Goal: Check status

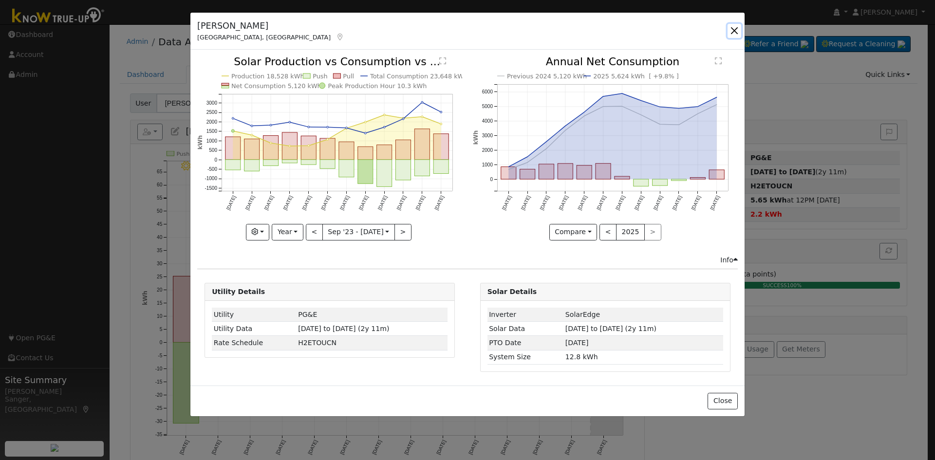
click at [735, 29] on button "button" at bounding box center [734, 31] width 14 height 14
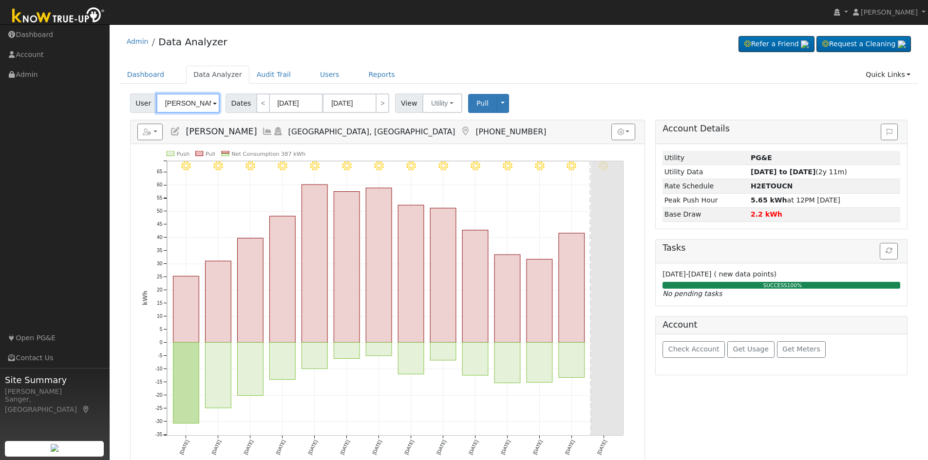
click at [172, 103] on input "[PERSON_NAME]" at bounding box center [187, 102] width 63 height 19
paste input "[PERSON_NAME] and [PERSON_NAME]"
click at [201, 104] on input "[PERSON_NAME]" at bounding box center [187, 102] width 63 height 19
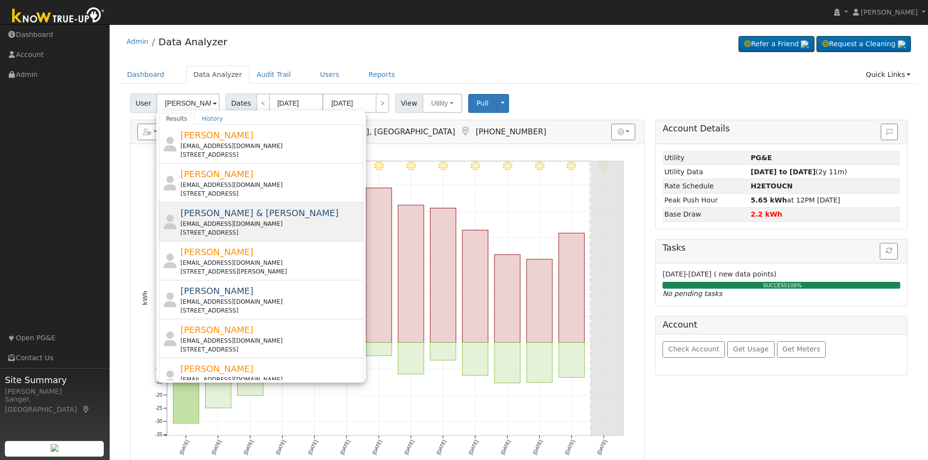
click at [232, 221] on div "[EMAIL_ADDRESS][DOMAIN_NAME]" at bounding box center [270, 224] width 181 height 9
type input "[PERSON_NAME] & [PERSON_NAME]"
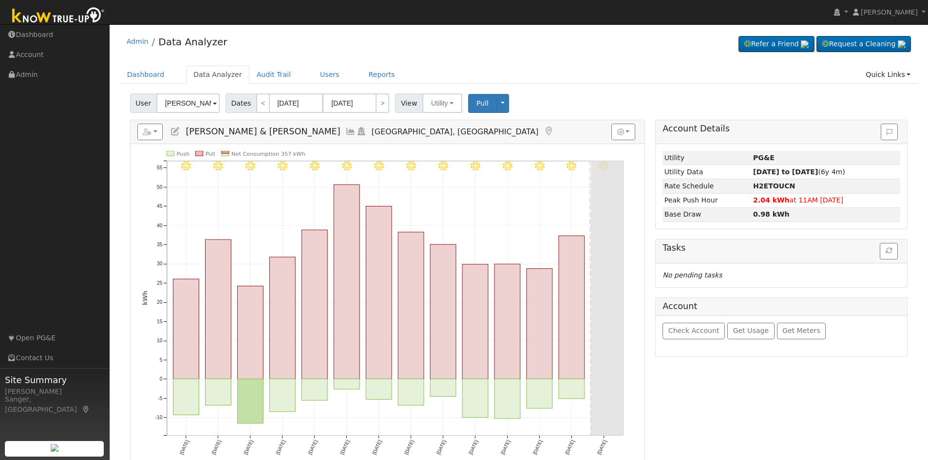
click at [345, 132] on icon at bounding box center [350, 131] width 11 height 9
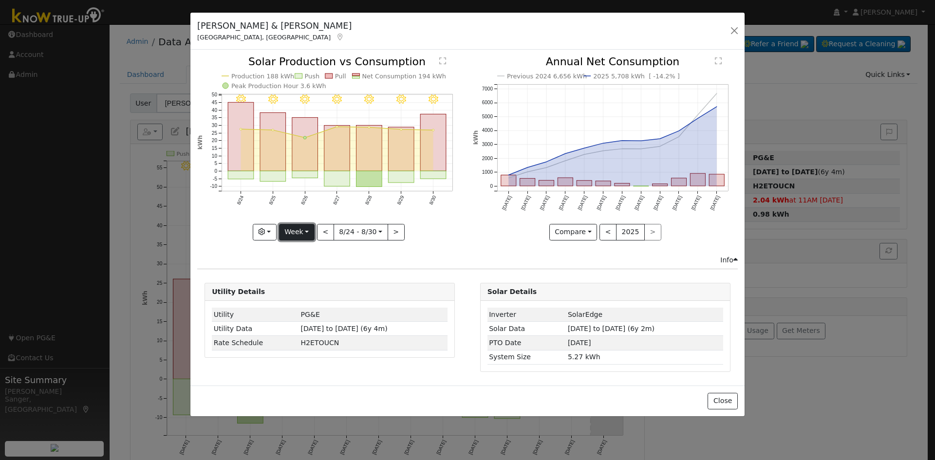
click at [298, 230] on button "Week" at bounding box center [297, 232] width 36 height 17
click at [301, 281] on link "Month" at bounding box center [313, 280] width 68 height 14
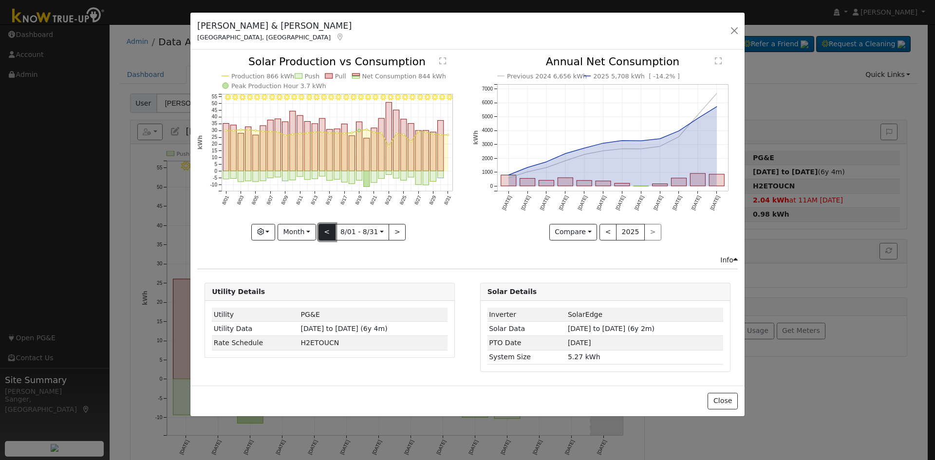
click at [329, 229] on button "<" at bounding box center [326, 232] width 17 height 17
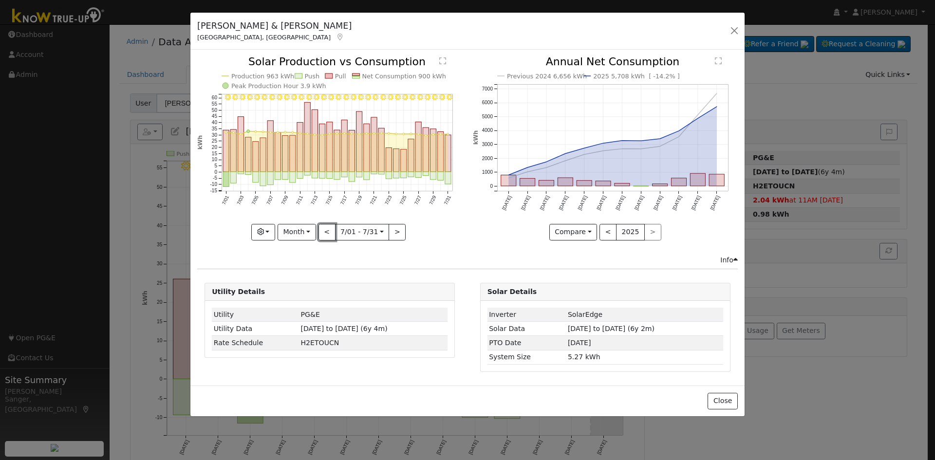
click at [328, 229] on button "<" at bounding box center [326, 232] width 17 height 17
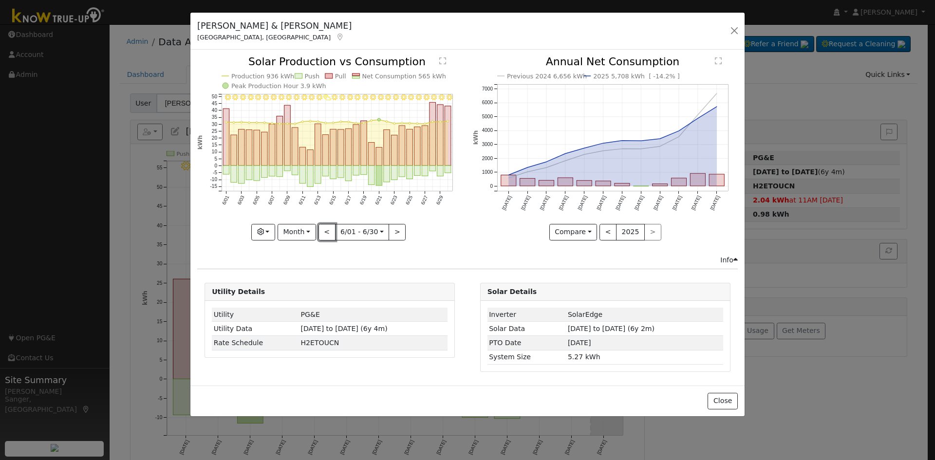
click at [328, 229] on button "<" at bounding box center [326, 232] width 17 height 17
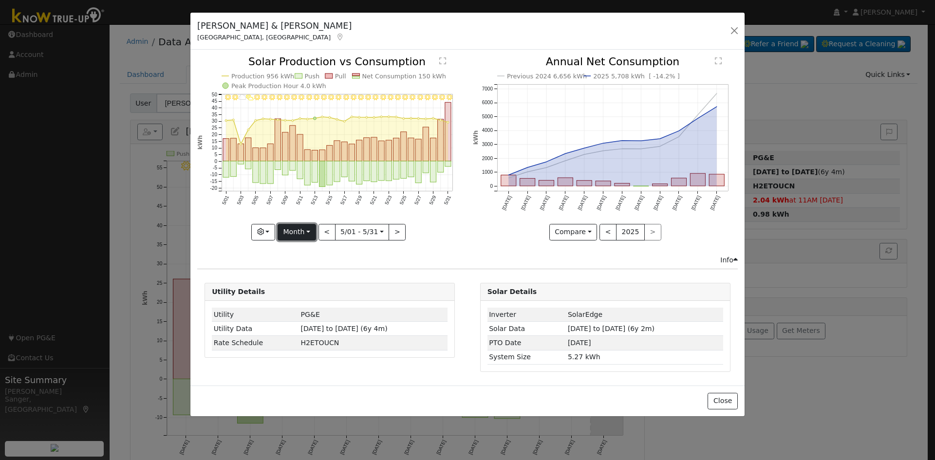
click at [296, 230] on button "Month" at bounding box center [297, 232] width 38 height 17
click at [326, 230] on button "<" at bounding box center [326, 232] width 17 height 17
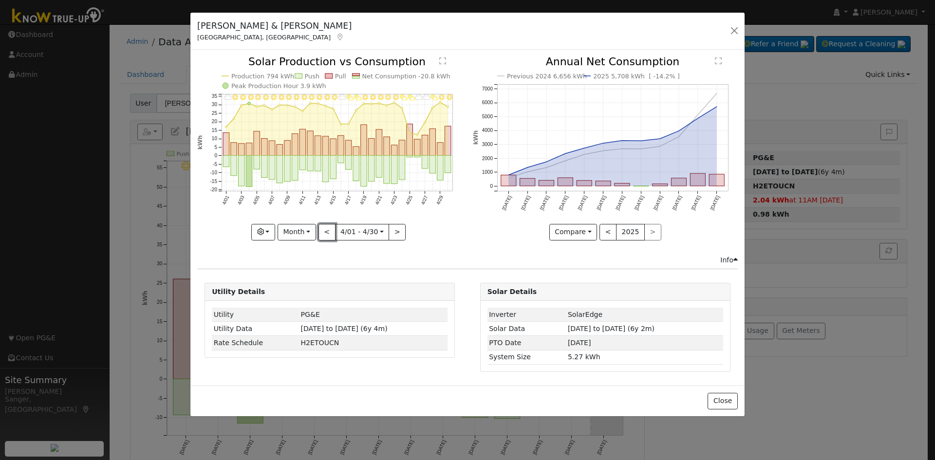
click at [328, 230] on button "<" at bounding box center [326, 232] width 17 height 17
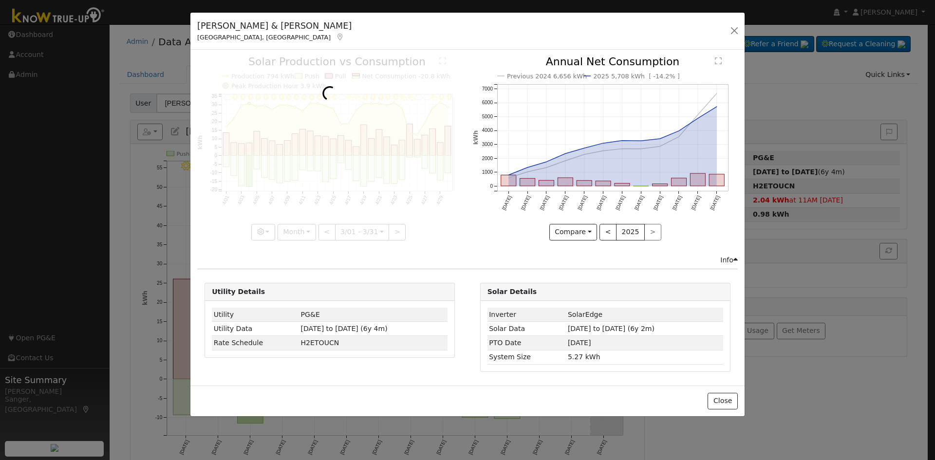
click at [328, 230] on div at bounding box center [329, 148] width 265 height 184
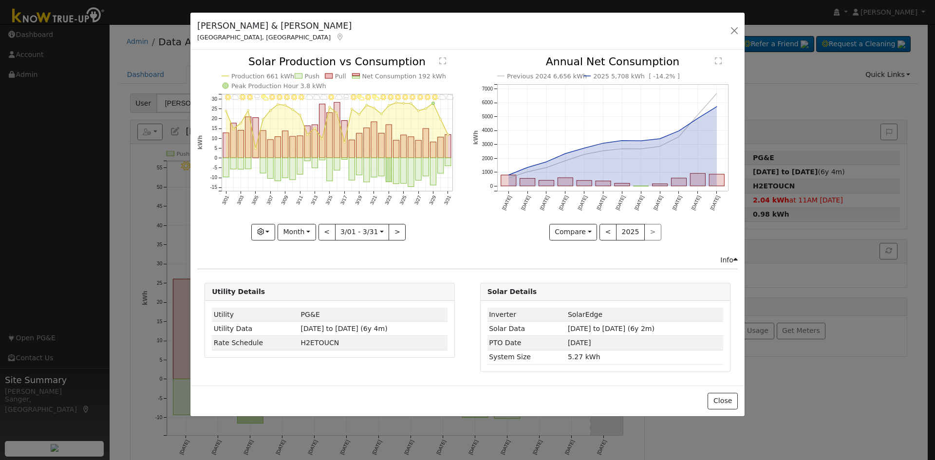
click at [328, 230] on div at bounding box center [329, 148] width 265 height 184
click at [328, 230] on div "3/31 - Cloudy 3/30 - Cloudy 3/29 - Clear 3/28 - MostlyClear 3/27 - MostlyClear …" at bounding box center [329, 148] width 265 height 184
click at [328, 230] on button "<" at bounding box center [326, 232] width 17 height 17
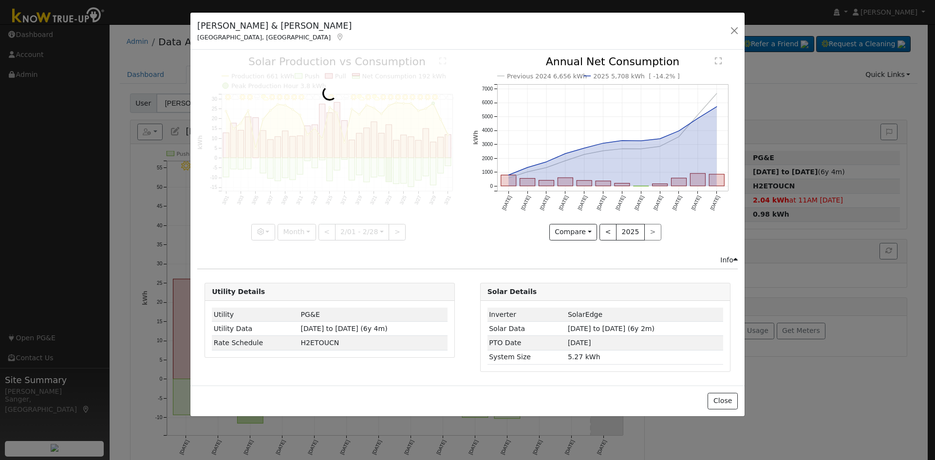
click at [328, 230] on div at bounding box center [329, 148] width 265 height 184
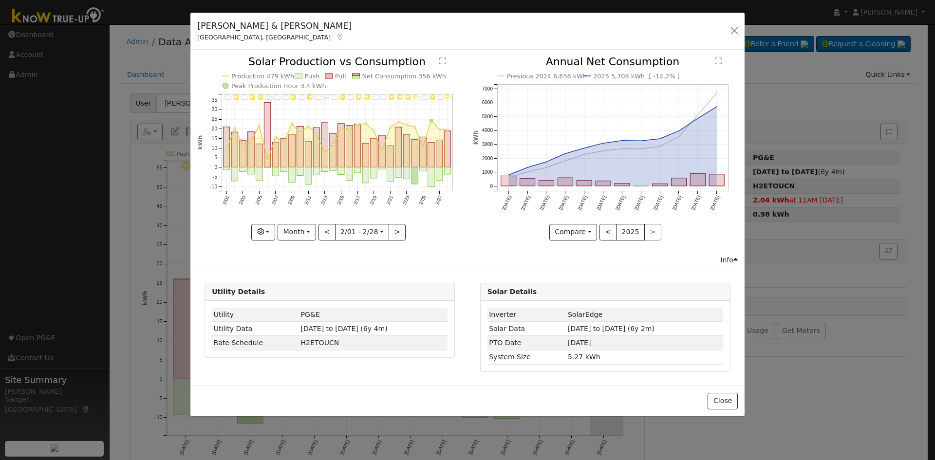
click at [328, 230] on div at bounding box center [329, 148] width 265 height 184
click at [328, 230] on div "2/28 - PartlyCloudy 2/27 - MostlyCloudy 2/26 - Clear 2/25 - Cloudy 2/24 - Partl…" at bounding box center [329, 148] width 265 height 184
click at [328, 230] on button "<" at bounding box center [326, 232] width 17 height 17
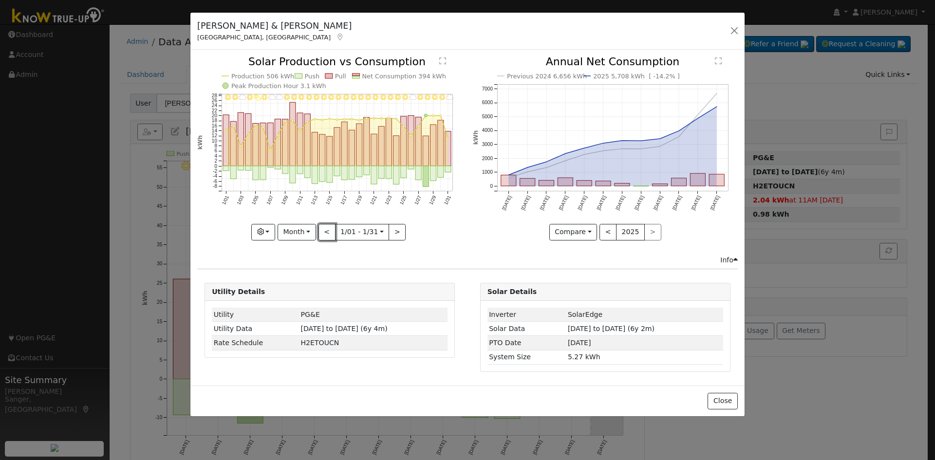
click at [328, 230] on button "<" at bounding box center [326, 232] width 17 height 17
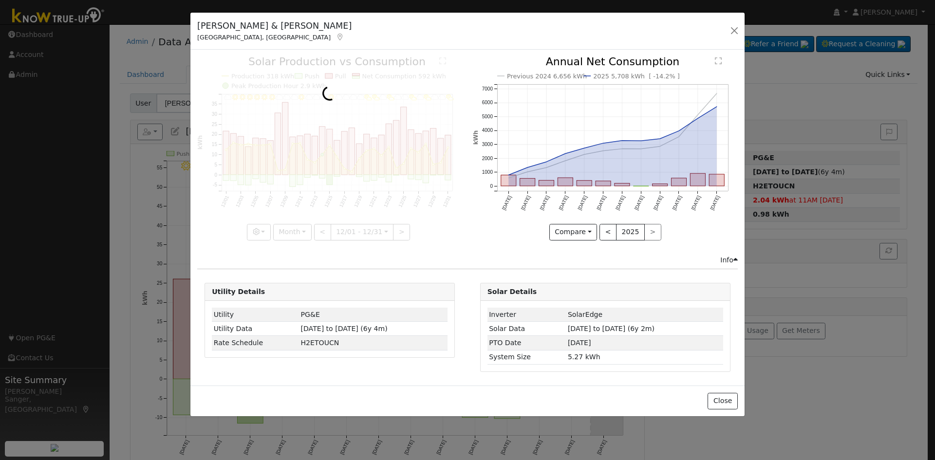
click at [328, 230] on div at bounding box center [329, 148] width 265 height 184
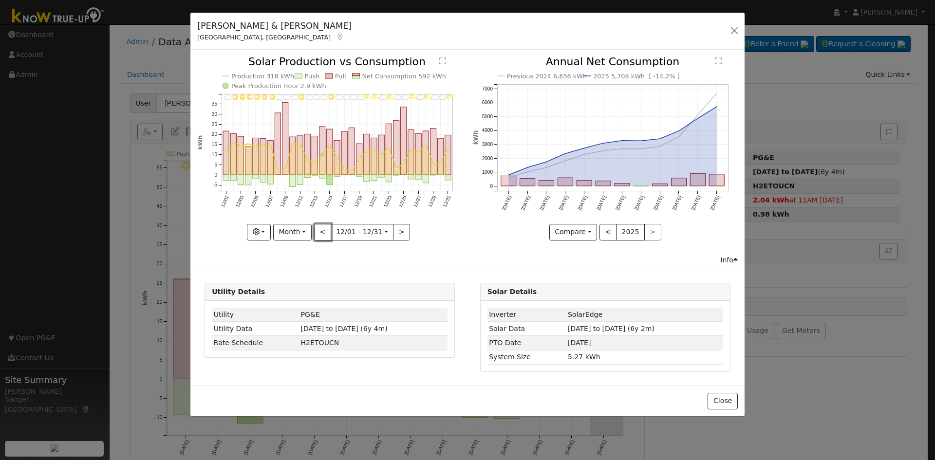
click at [328, 230] on button "<" at bounding box center [322, 232] width 17 height 17
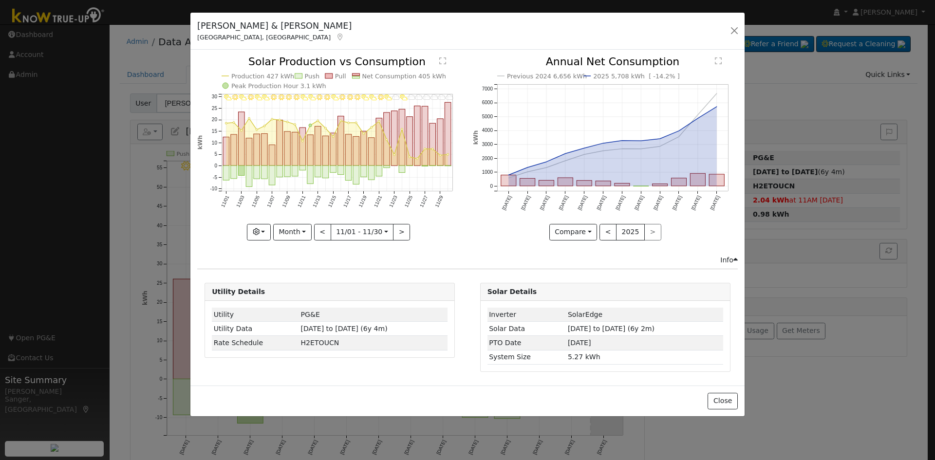
click at [328, 230] on div at bounding box center [329, 148] width 265 height 184
click at [328, 230] on button "<" at bounding box center [322, 232] width 17 height 17
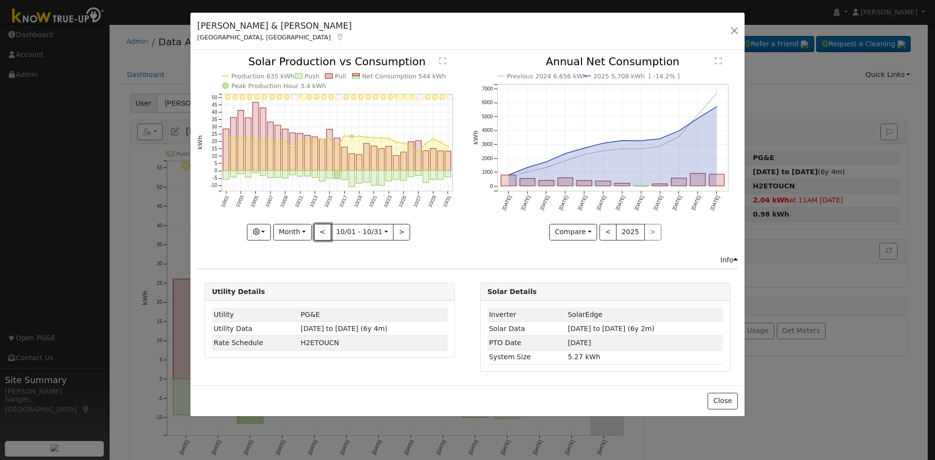
click at [328, 230] on button "<" at bounding box center [322, 232] width 17 height 17
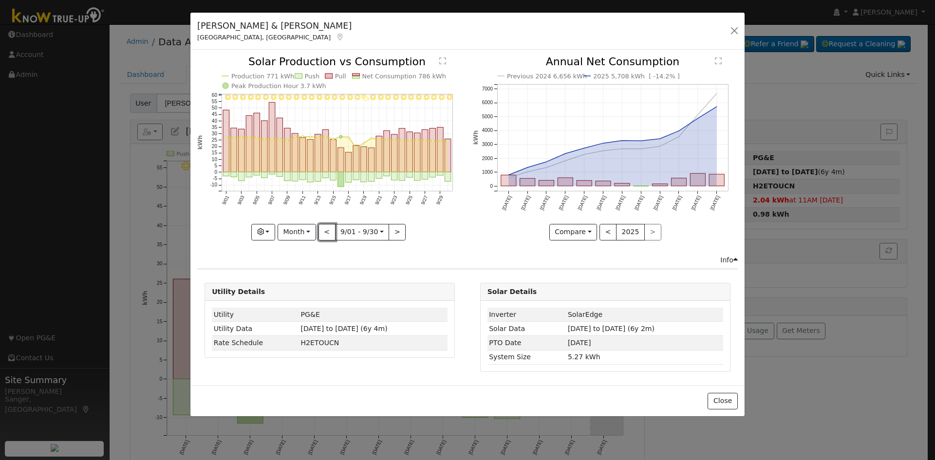
click at [328, 230] on button "<" at bounding box center [326, 232] width 17 height 17
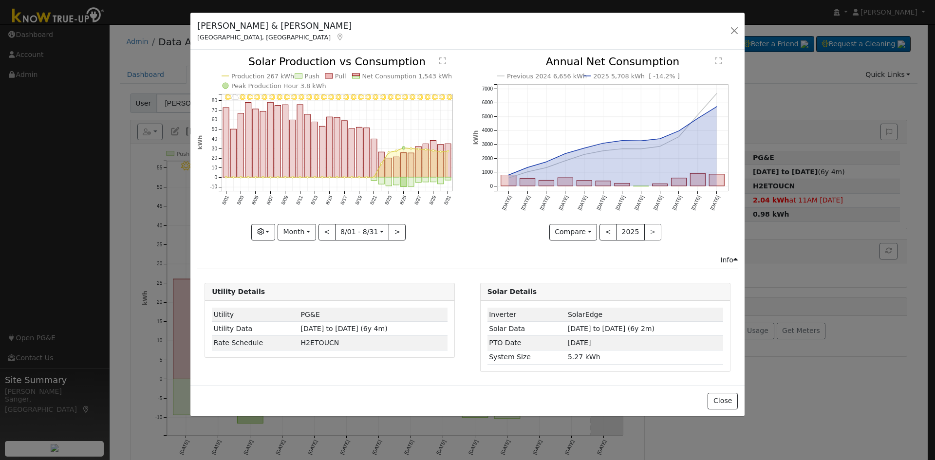
click at [328, 230] on div "8/31 - Clear 8/30 - Clear 8/29 - Clear 8/28 - Clear 8/27 - Clear 8/26 - Clear 8…" at bounding box center [329, 148] width 265 height 184
click at [330, 236] on button "<" at bounding box center [326, 232] width 17 height 17
type input "[DATE]"
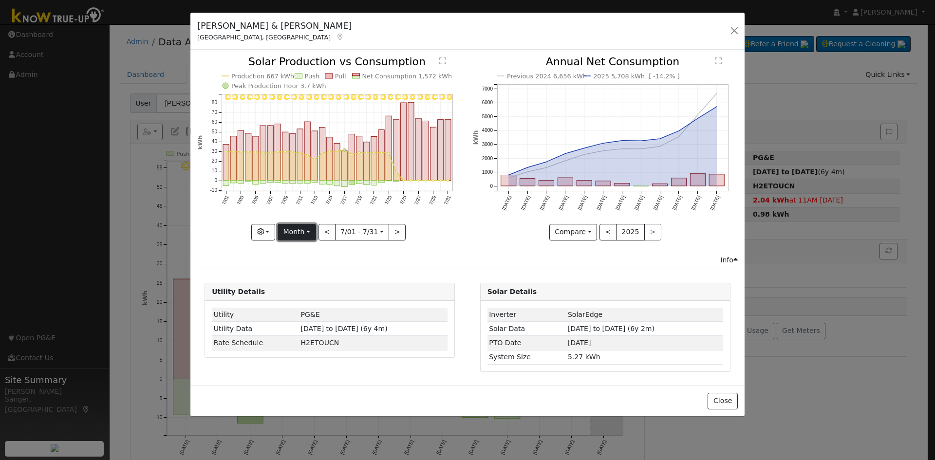
click at [296, 232] on button "Month" at bounding box center [297, 232] width 38 height 17
click at [307, 296] on link "Year" at bounding box center [312, 293] width 68 height 14
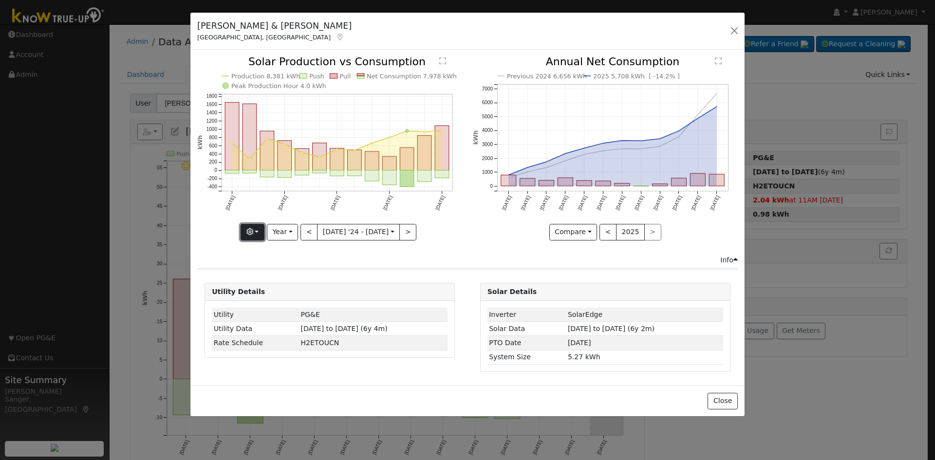
click at [258, 234] on button "button" at bounding box center [253, 232] width 24 height 17
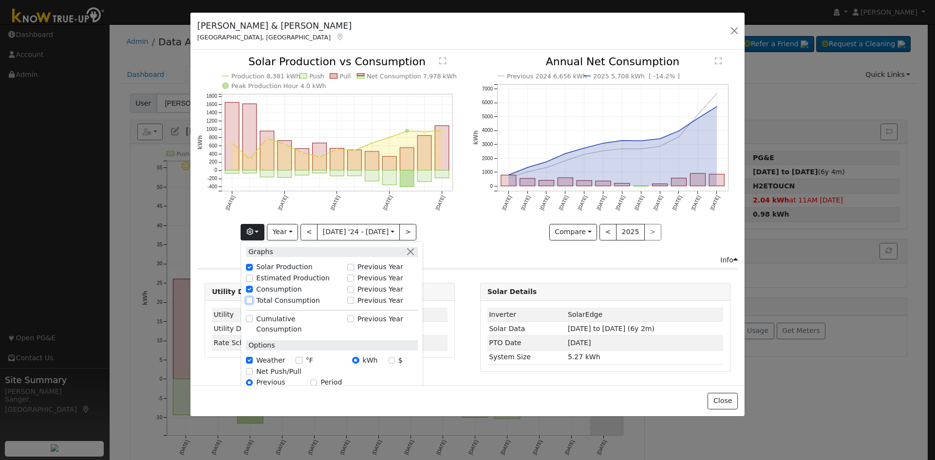
click at [253, 302] on input "Total Consumption" at bounding box center [249, 300] width 7 height 7
checkbox input "true"
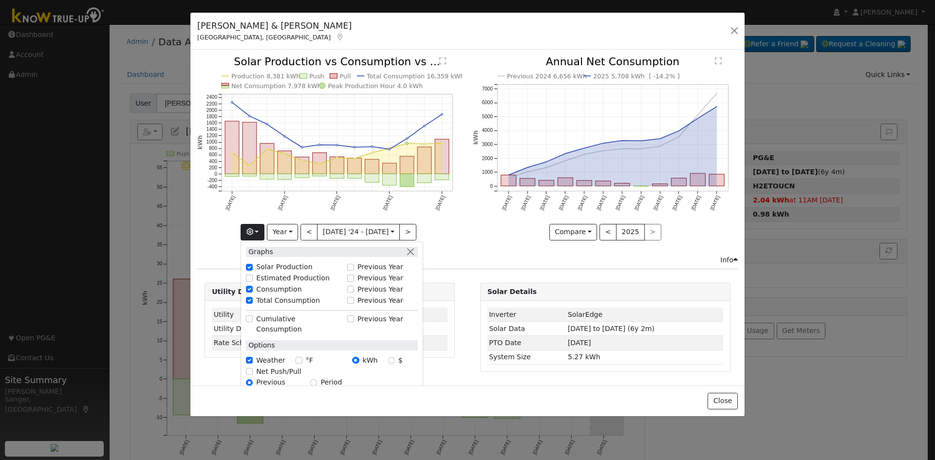
click at [483, 234] on icon "Previous 2024 6,656 kWh 2025 5,708 kWh [ -14.2% ] [DATE] Oct '[DATE] Dec '[DATE…" at bounding box center [605, 145] width 265 height 178
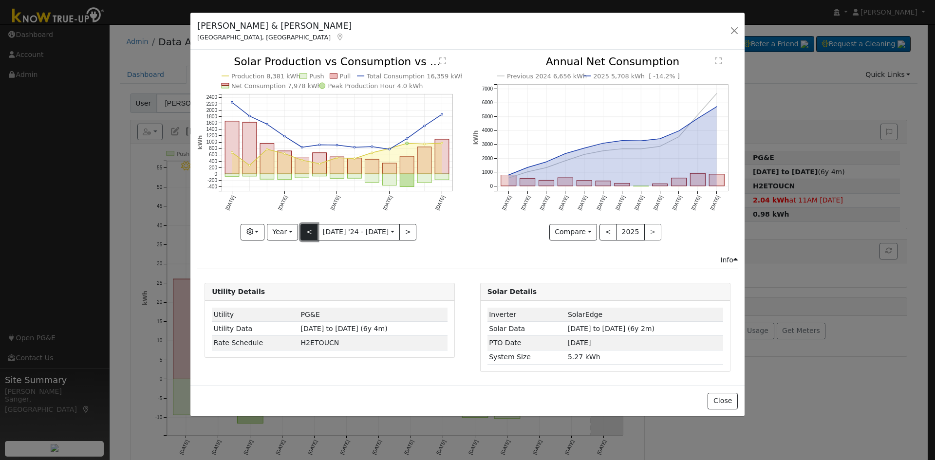
click at [317, 232] on button "<" at bounding box center [308, 232] width 17 height 17
click at [399, 230] on button ">" at bounding box center [407, 232] width 17 height 17
type input "[DATE]"
